Goal: Navigation & Orientation: Find specific page/section

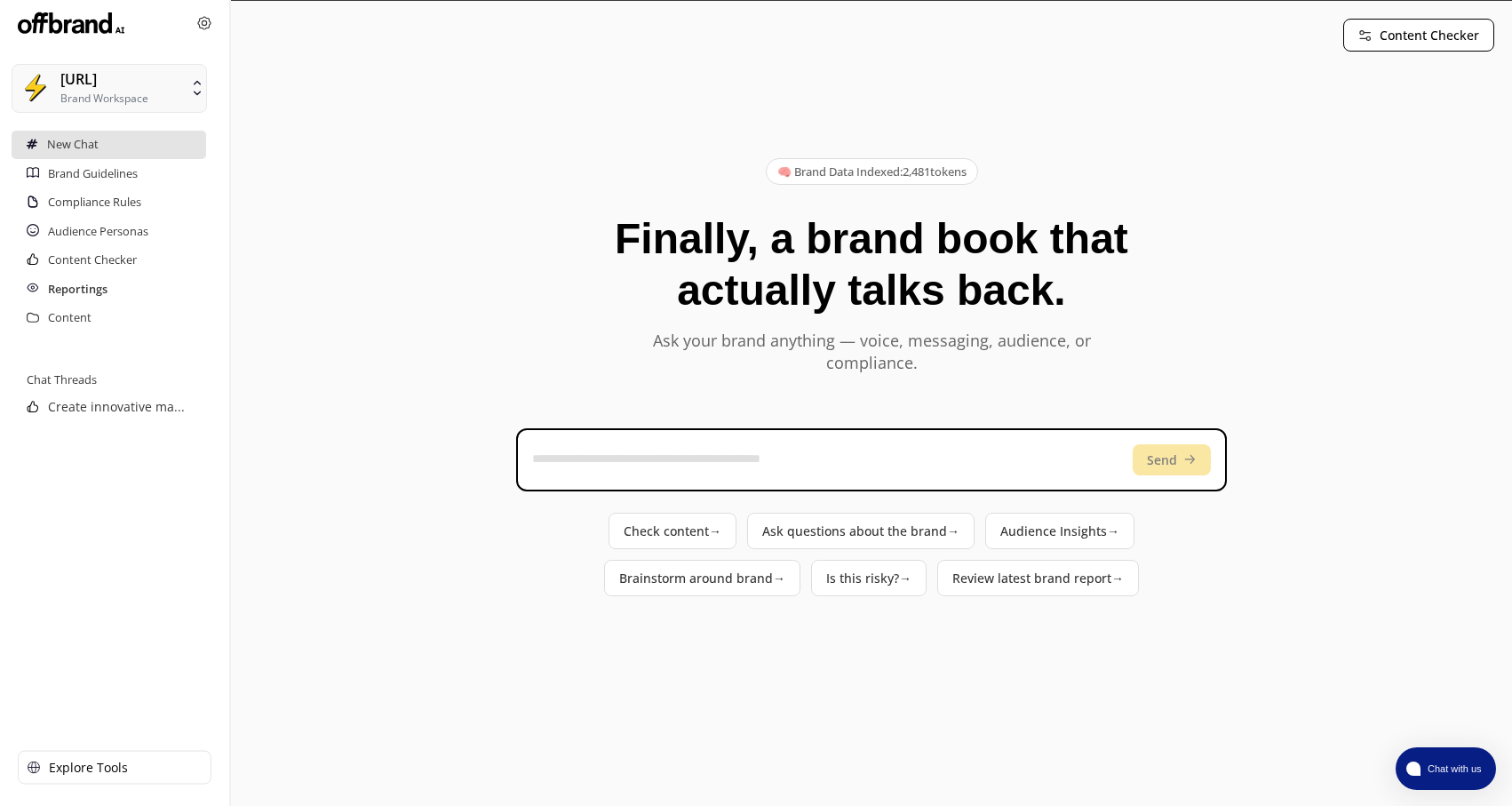
click at [96, 289] on h2 "Reportings" at bounding box center [78, 289] width 60 height 28
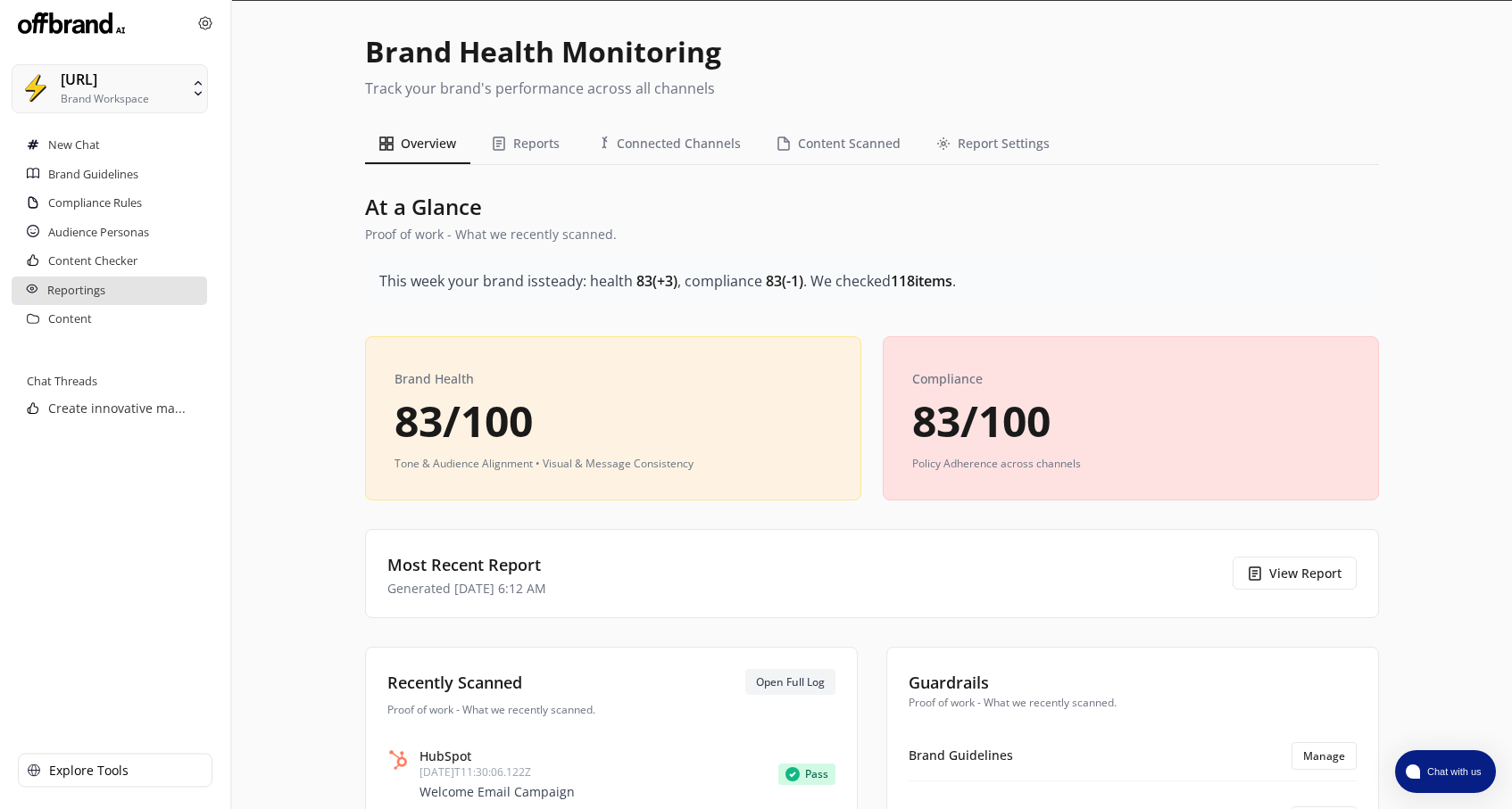
click at [474, 150] on div "Overview Reports Connected Channels Content Scanned Report Settings" at bounding box center [872, 144] width 1014 height 41
click at [490, 148] on button "Reports" at bounding box center [525, 143] width 96 height 40
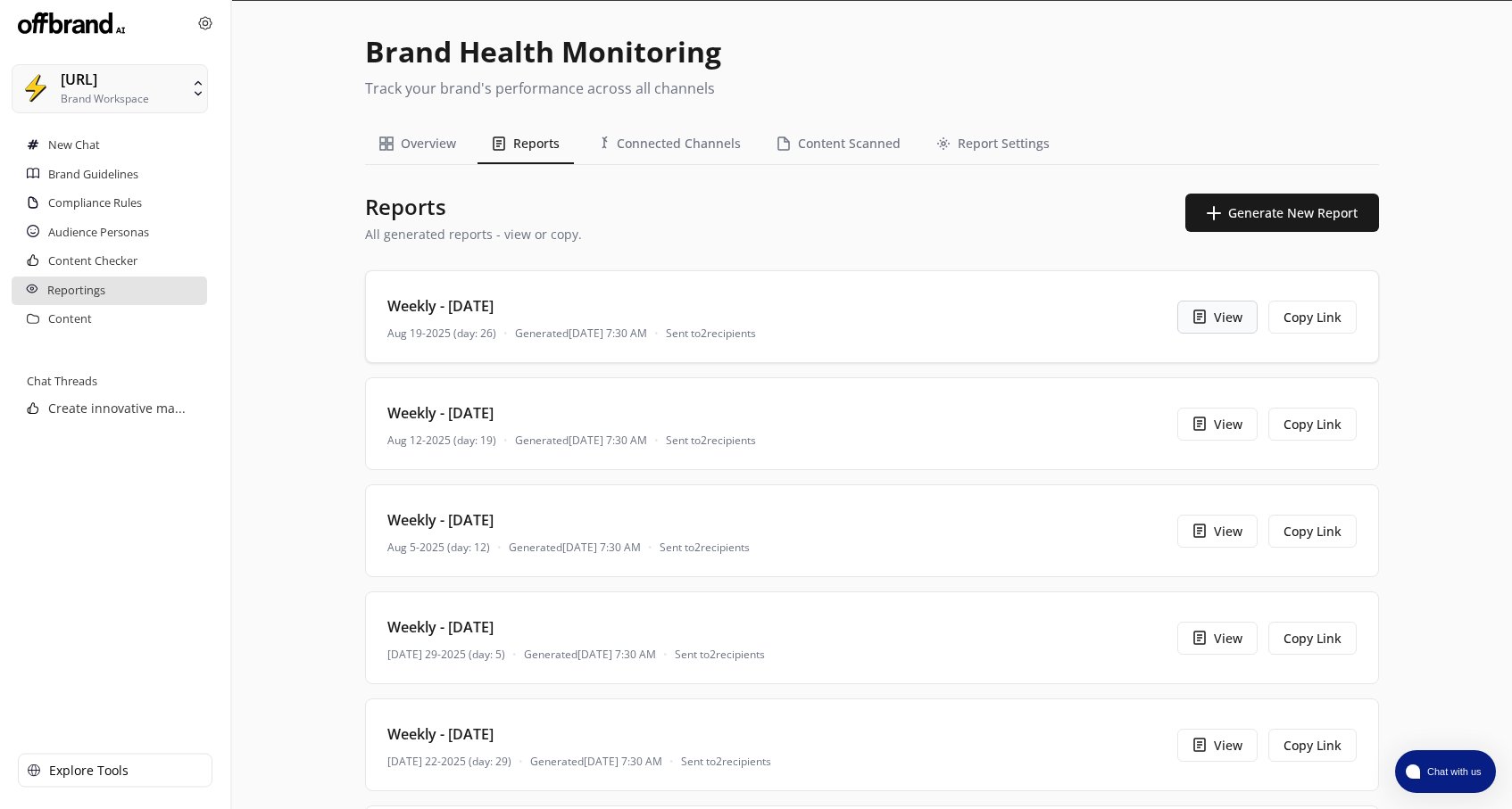
click at [1204, 327] on button "View" at bounding box center [1216, 317] width 80 height 33
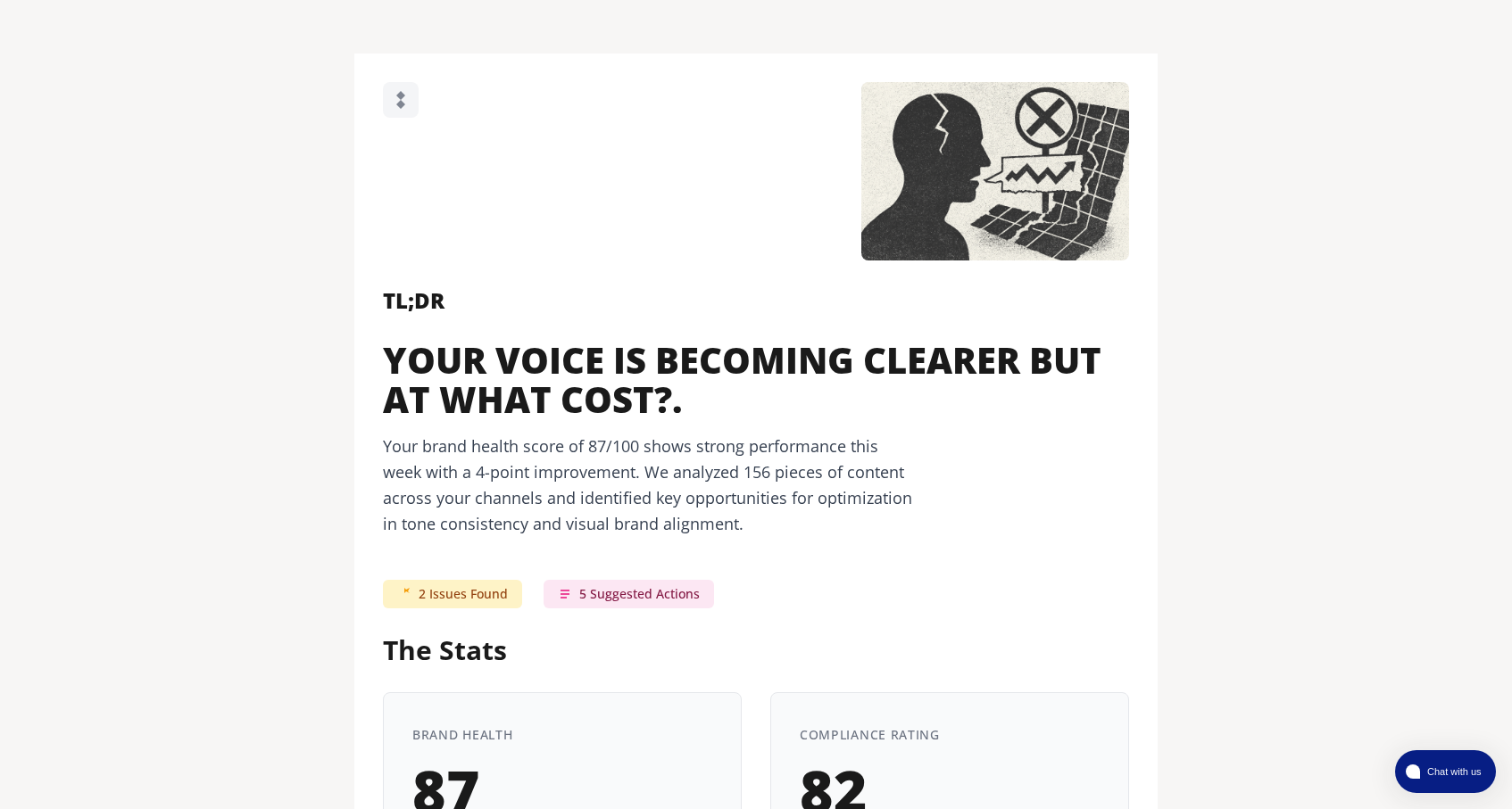
scroll to position [1835, 0]
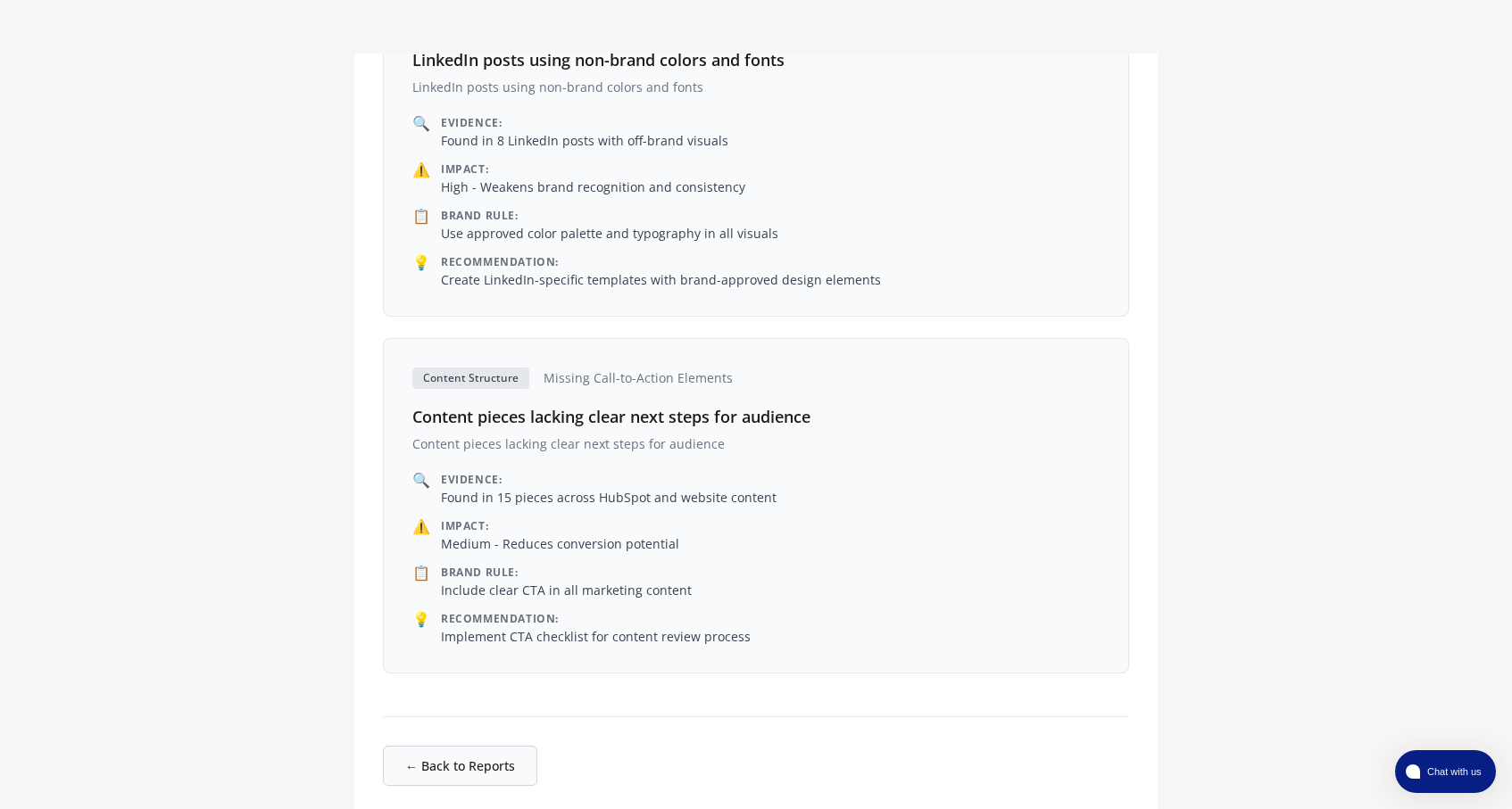
click at [421, 759] on button "← Back to Reports" at bounding box center [459, 765] width 154 height 40
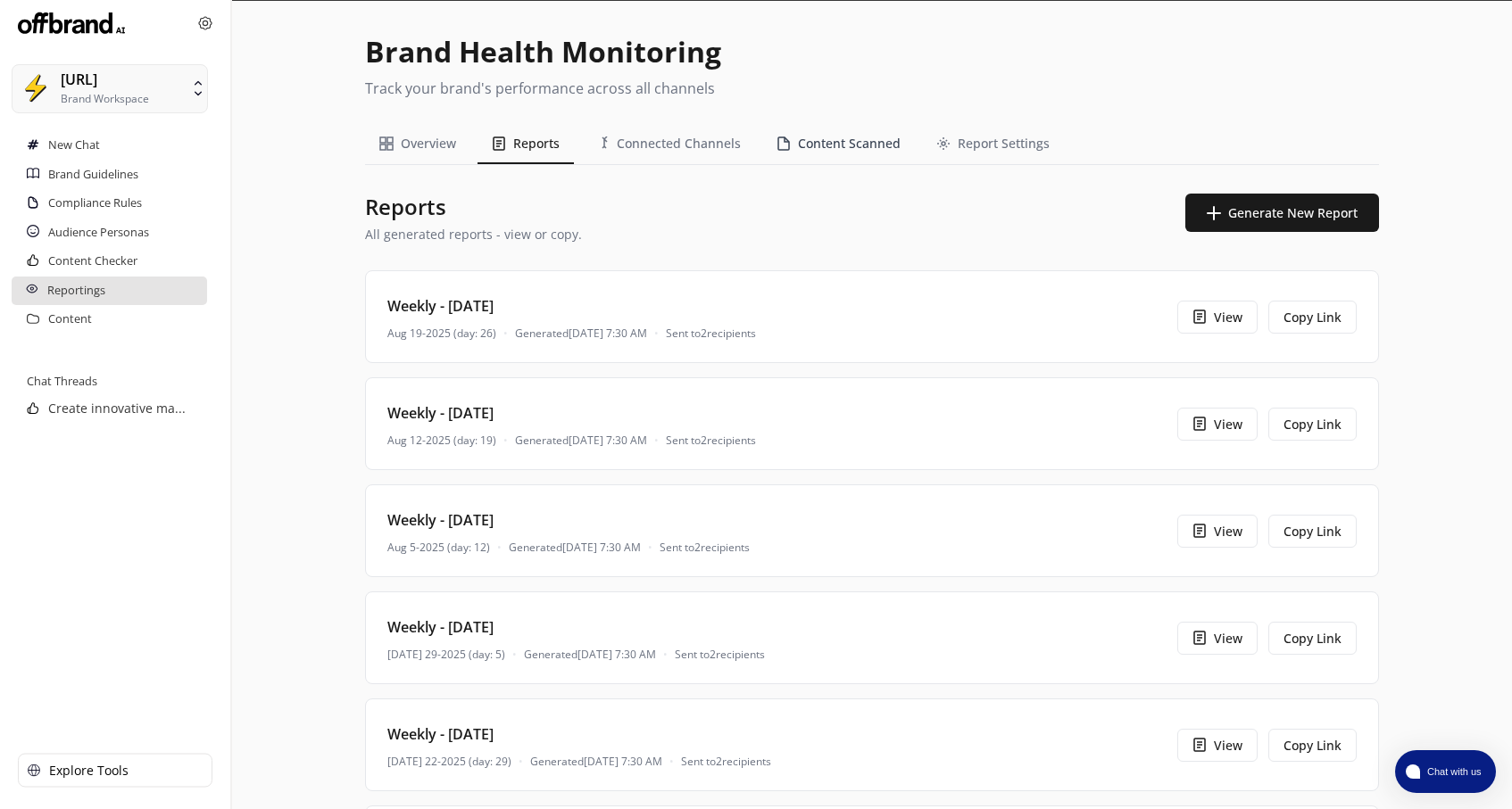
click at [815, 147] on button "Content Scanned" at bounding box center [837, 143] width 152 height 40
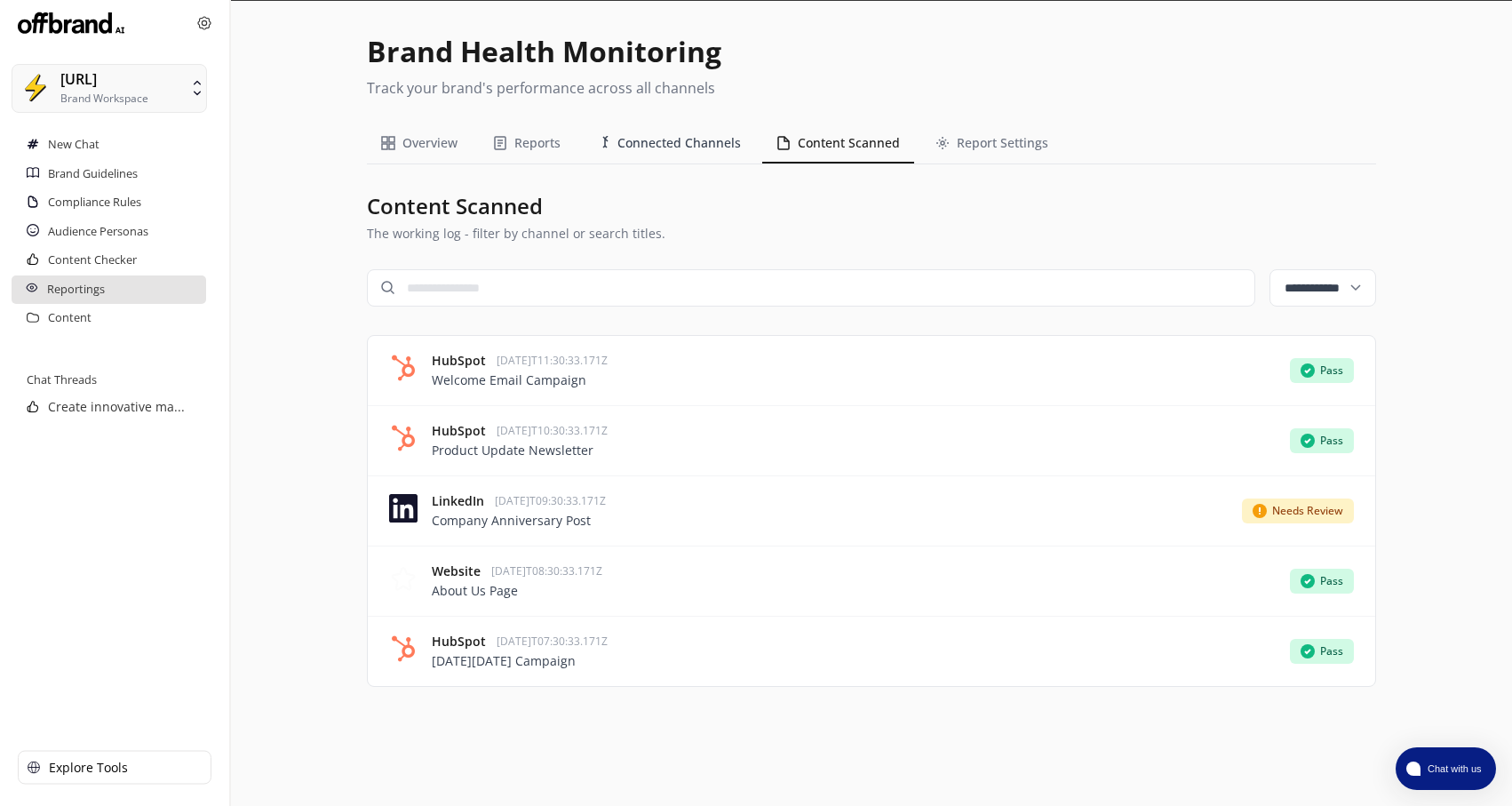
click at [662, 157] on button "Connected Channels" at bounding box center [669, 143] width 174 height 40
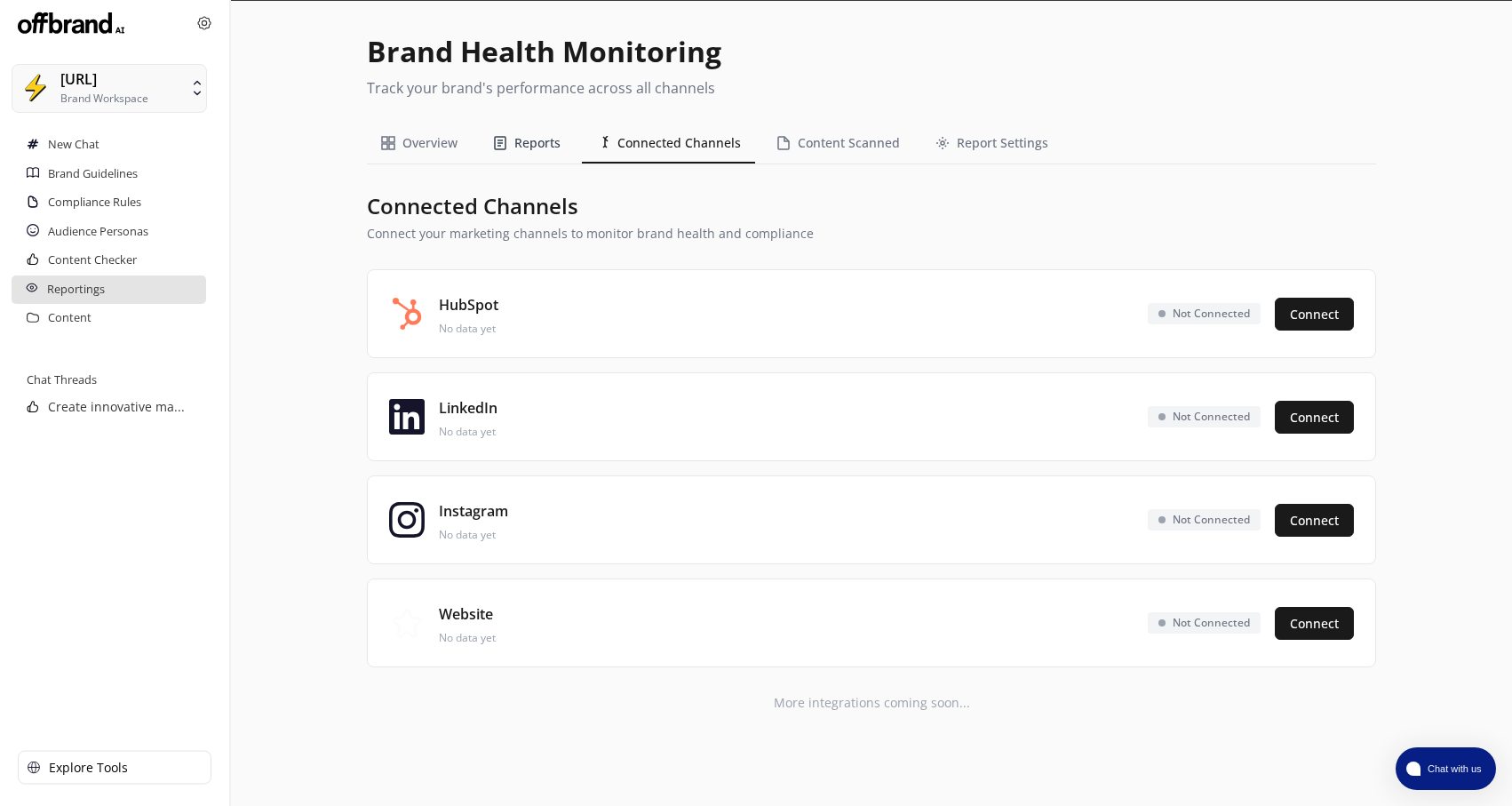
click at [520, 148] on button "Reports" at bounding box center [526, 143] width 96 height 40
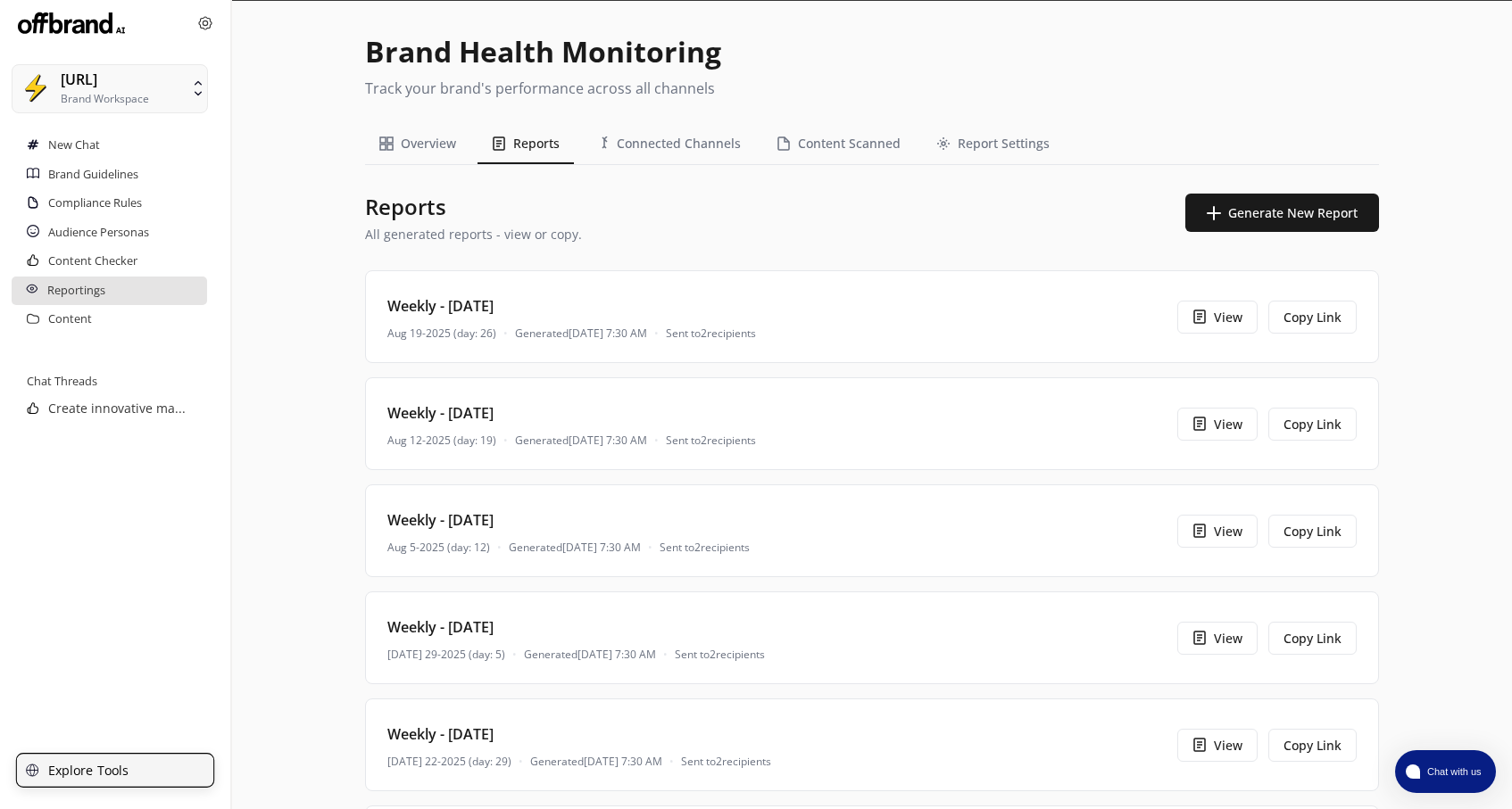
click at [55, 762] on p "Explore Tools" at bounding box center [89, 769] width 81 height 15
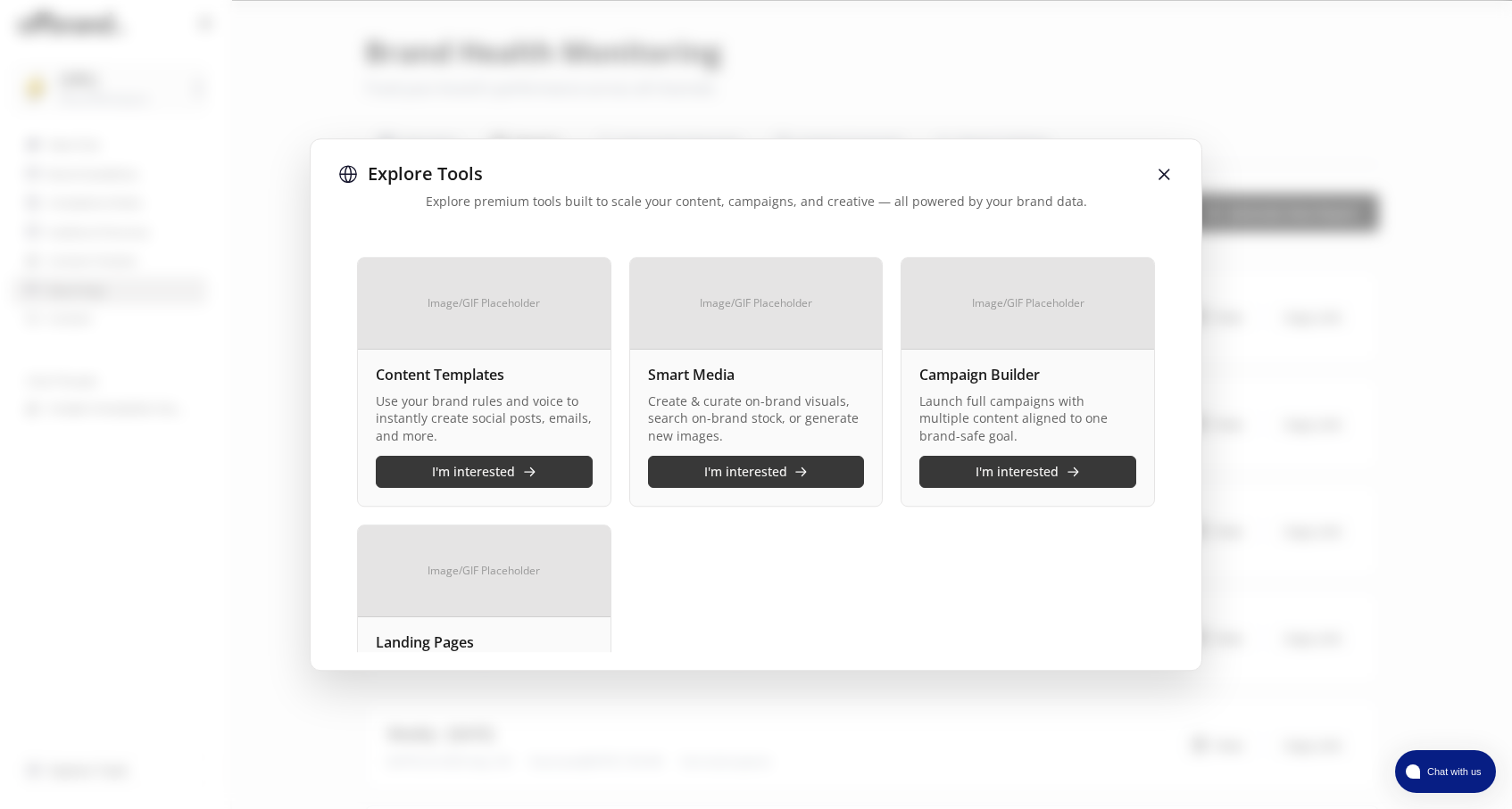
click at [1161, 171] on img at bounding box center [1163, 173] width 17 height 17
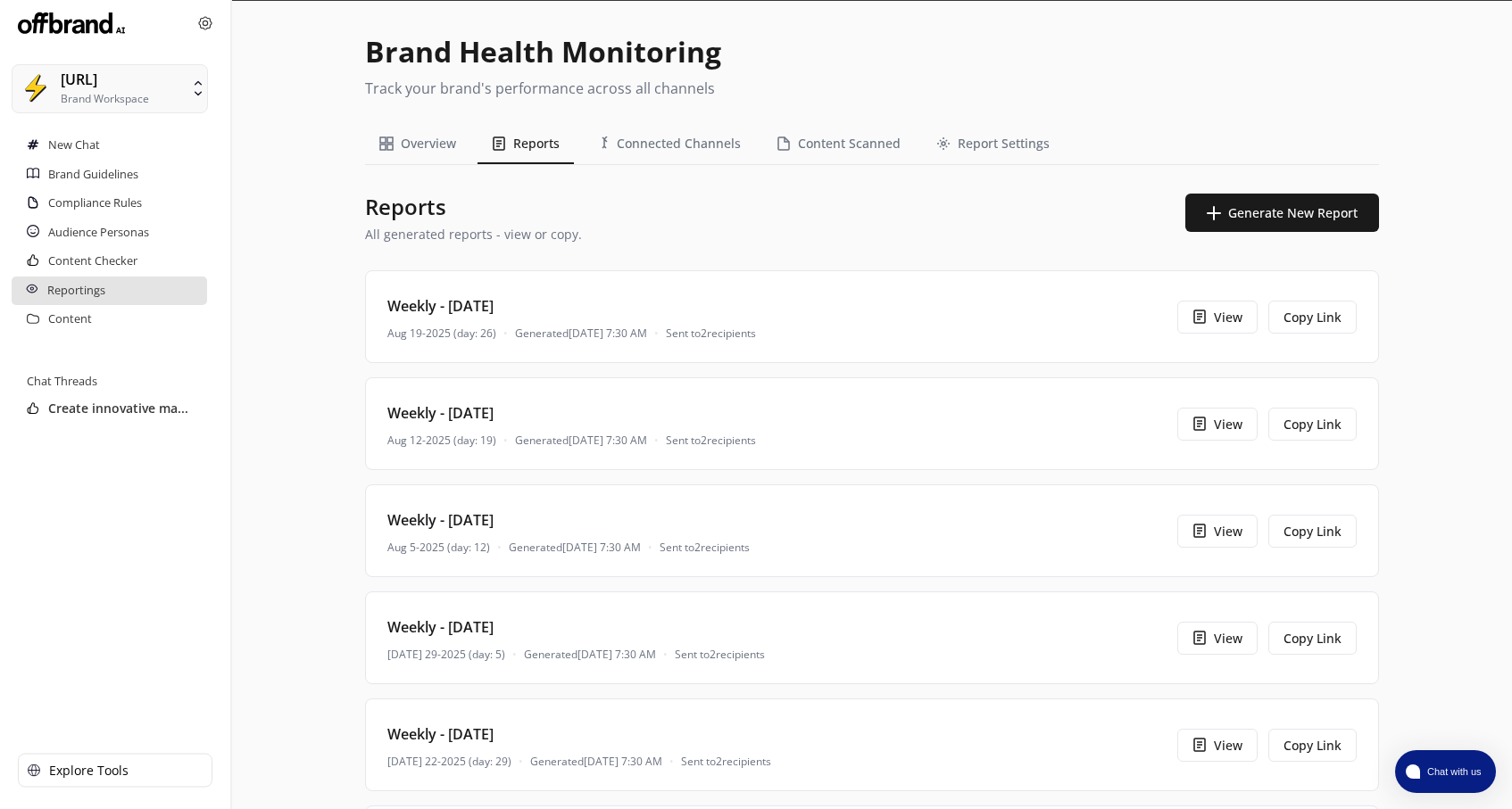
click at [163, 407] on div "Create innovative ma..." at bounding box center [115, 409] width 231 height 19
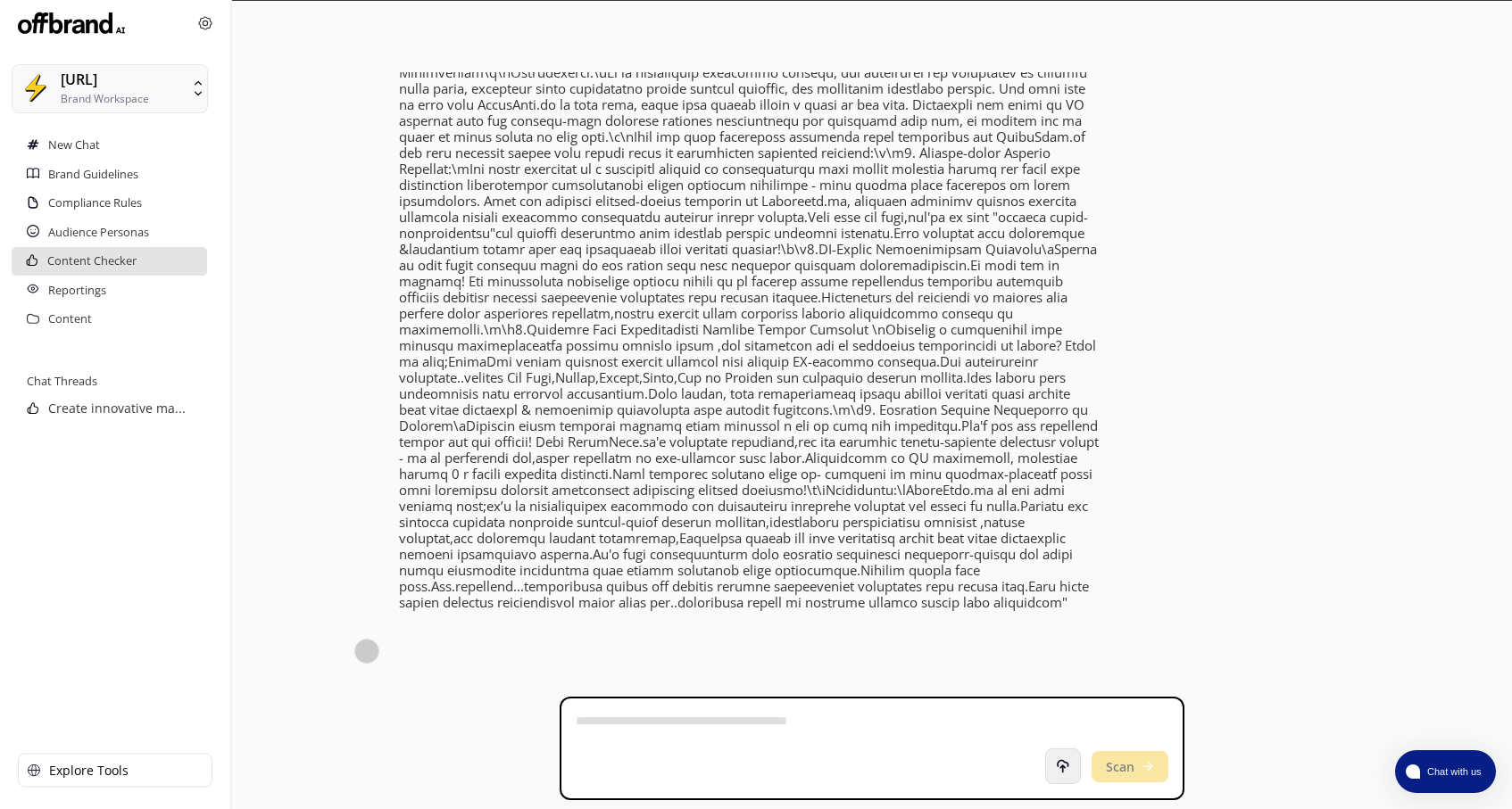
scroll to position [30, 0]
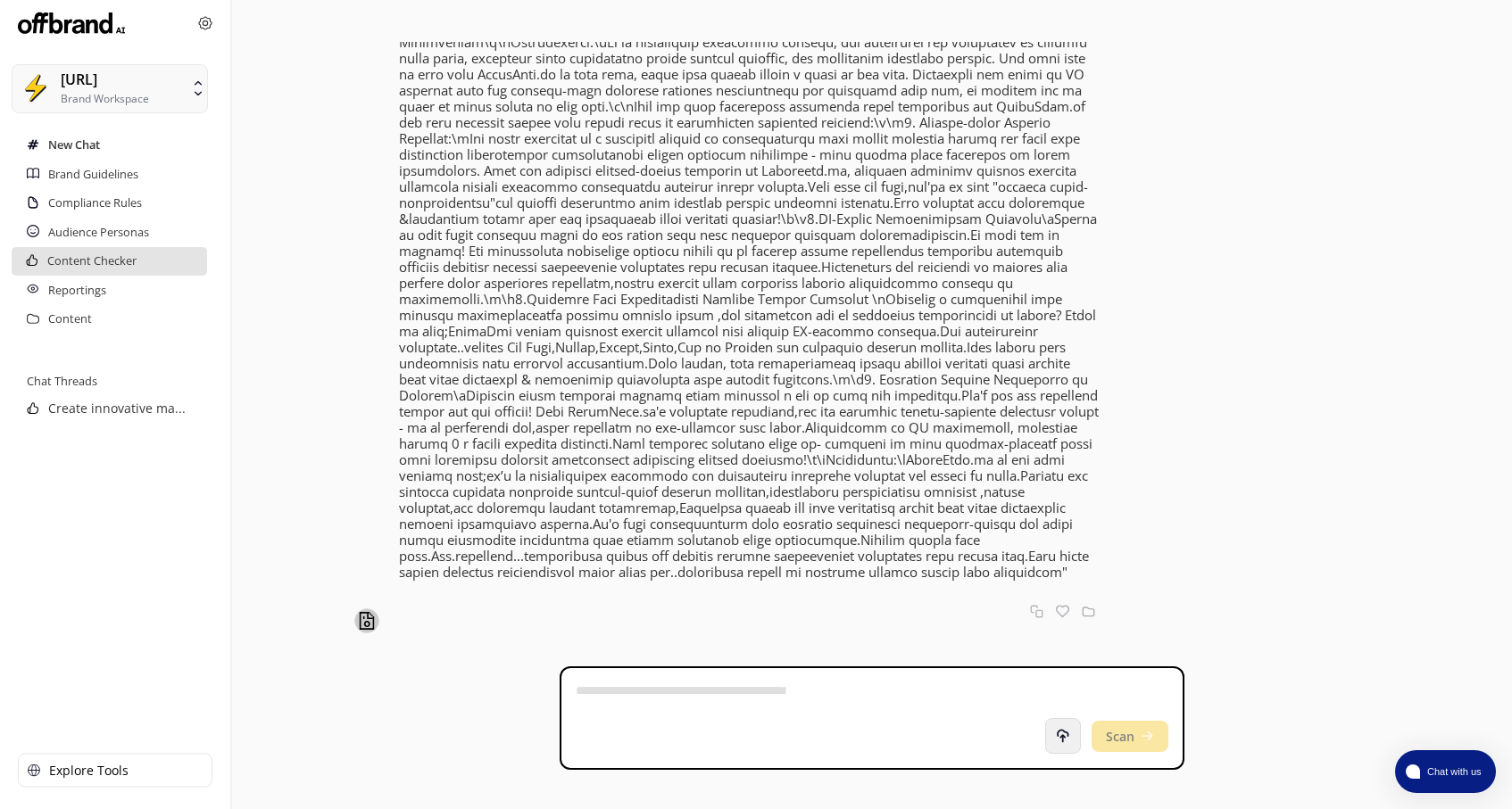
click at [81, 147] on h2 "New Chat" at bounding box center [74, 144] width 51 height 28
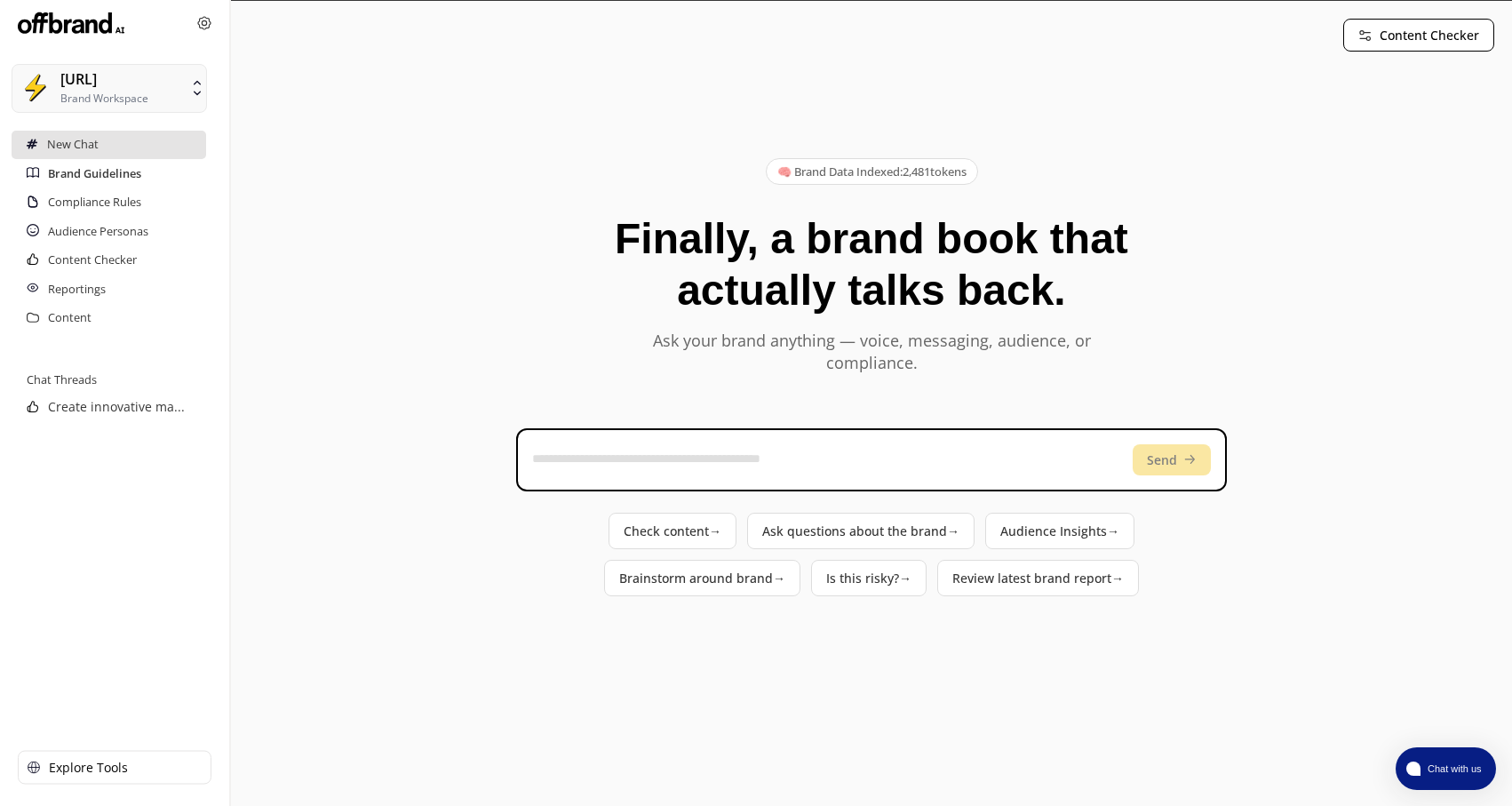
click at [105, 177] on h2 "Brand Guidelines" at bounding box center [95, 174] width 94 height 28
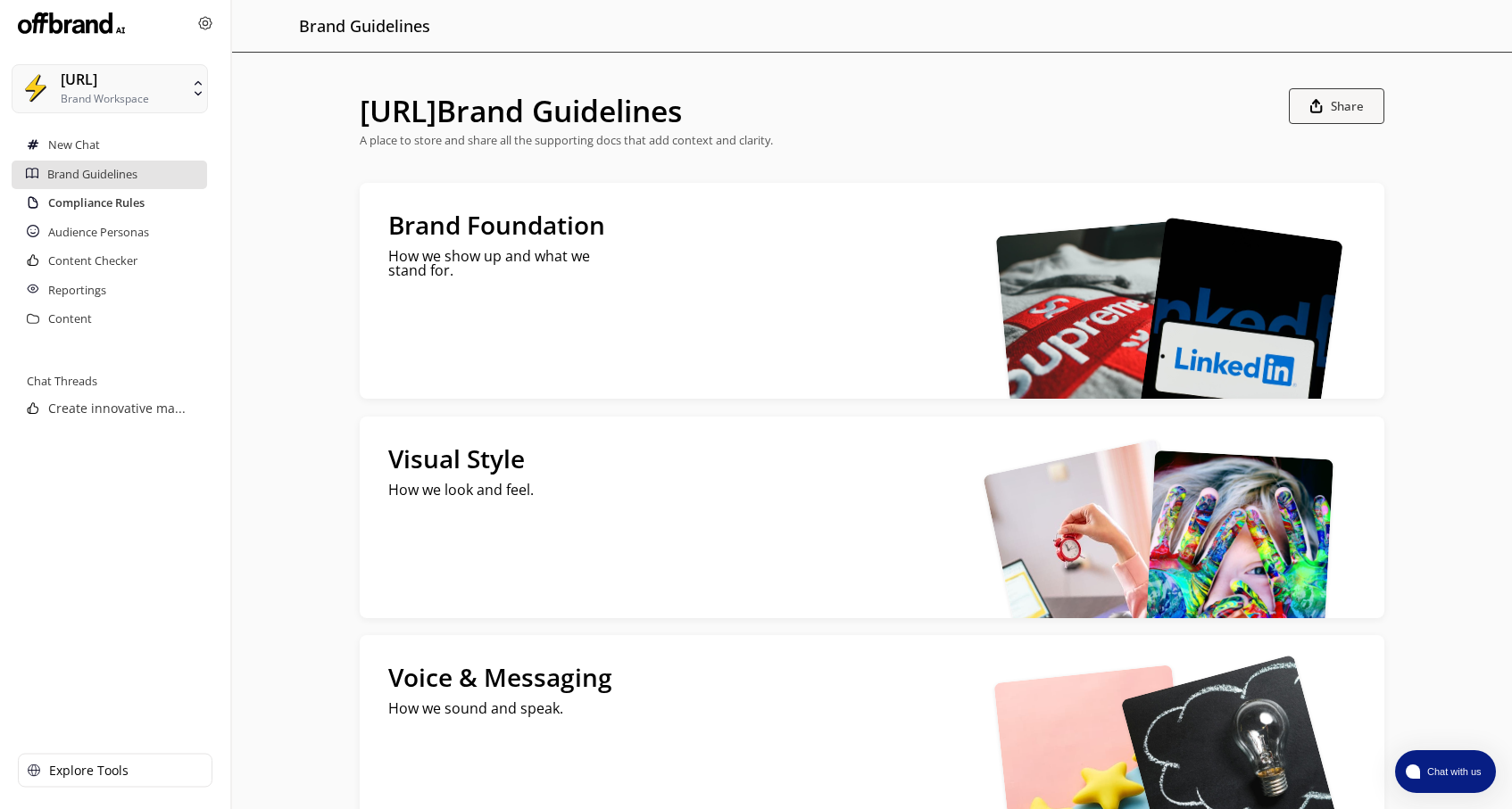
click at [68, 212] on h2 "Compliance Rules" at bounding box center [96, 202] width 96 height 28
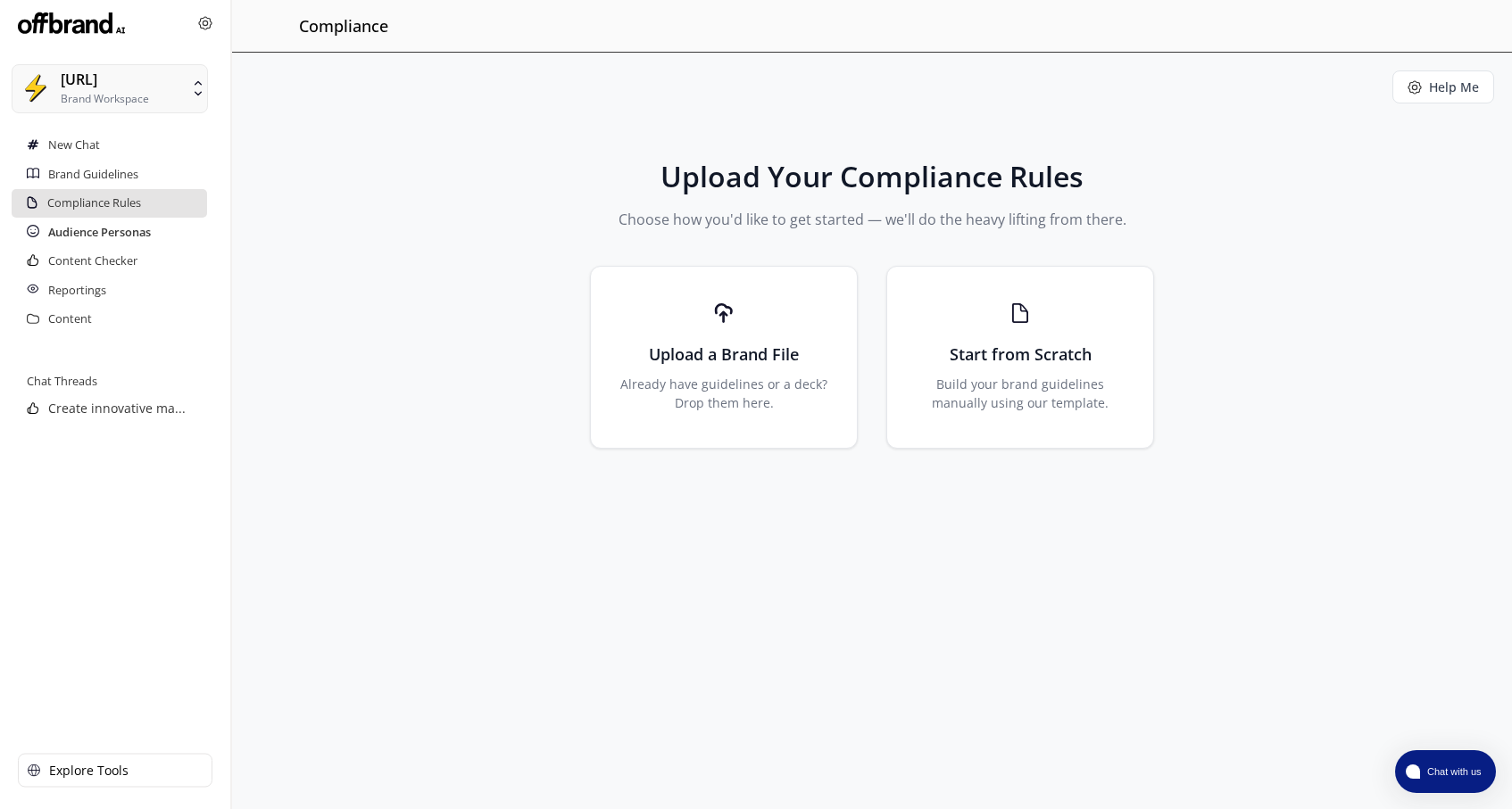
click at [98, 237] on h2 "Audience Personas" at bounding box center [100, 233] width 103 height 28
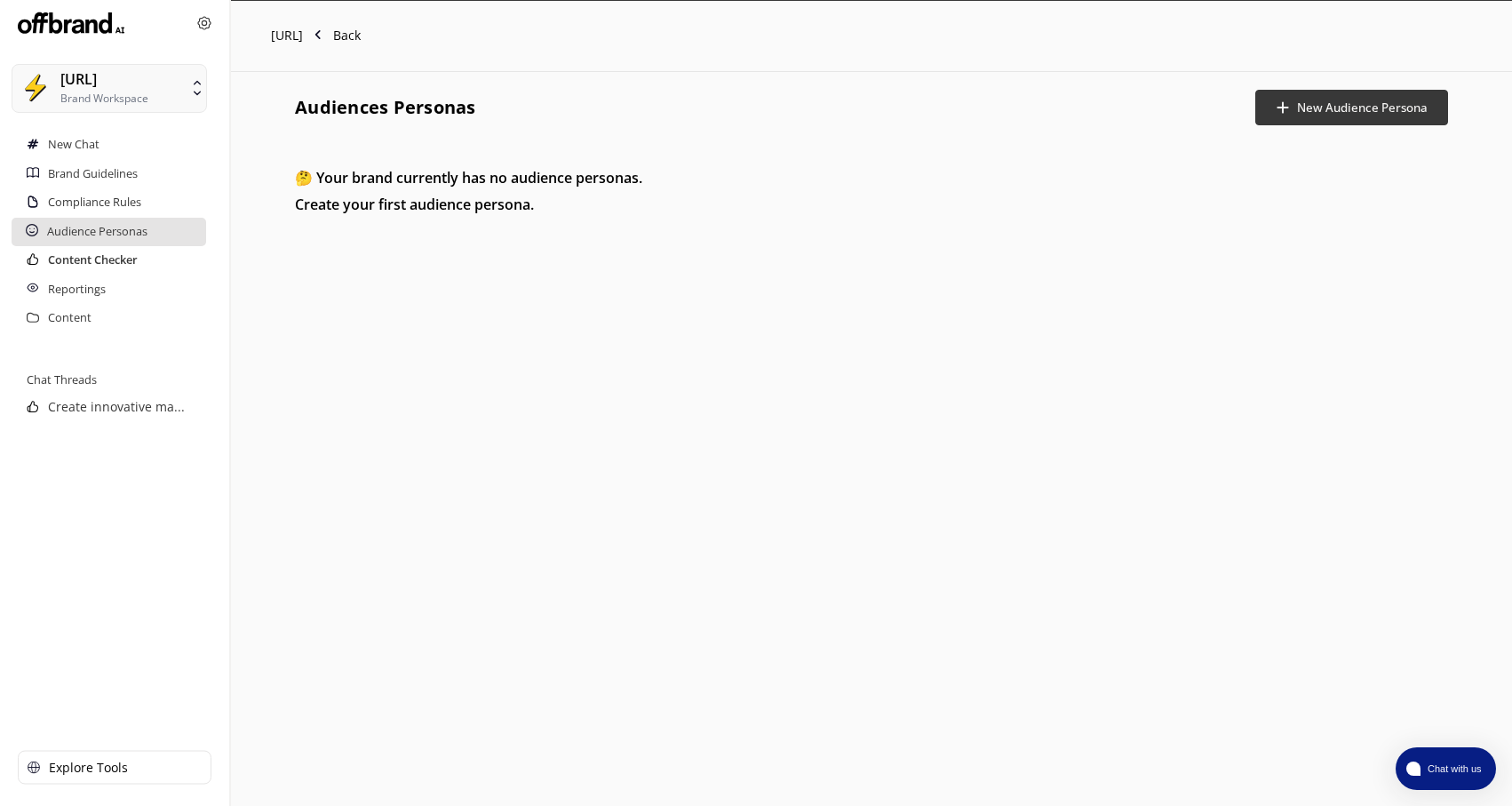
click at [96, 259] on h2 "Content Checker" at bounding box center [93, 260] width 90 height 28
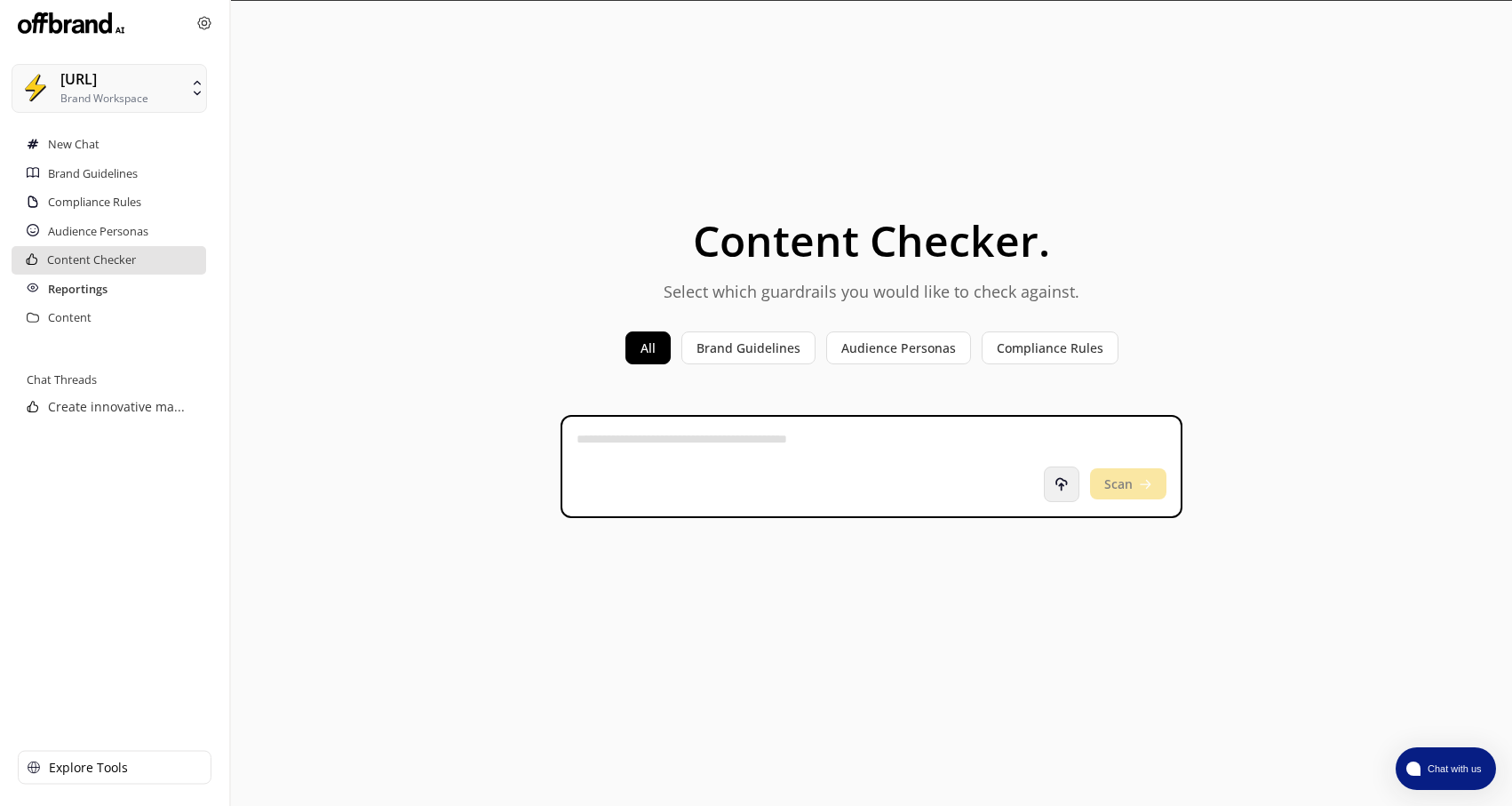
click at [84, 284] on h2 "Reportings" at bounding box center [78, 289] width 60 height 28
